Goal: Check status

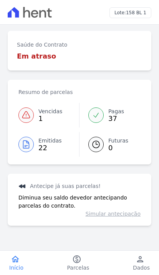
click at [34, 119] on link "Vencidas 1" at bounding box center [48, 115] width 61 height 25
click at [75, 257] on icon "paid" at bounding box center [76, 259] width 9 height 9
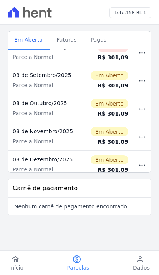
scroll to position [10, 0]
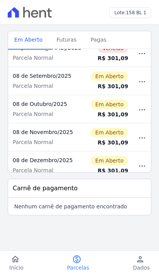
click at [21, 268] on span "Início" at bounding box center [16, 268] width 14 height 8
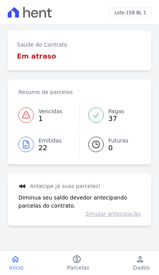
click at [46, 111] on span "Vencidas" at bounding box center [51, 111] width 24 height 8
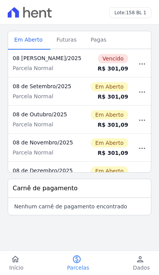
click at [35, 144] on div "08 de Novembro/2025" at bounding box center [47, 143] width 69 height 8
click at [24, 262] on link "home Início" at bounding box center [16, 263] width 33 height 17
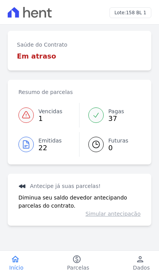
click at [37, 148] on link "Emitidas 22" at bounding box center [48, 144] width 61 height 25
